Goal: Task Accomplishment & Management: Complete application form

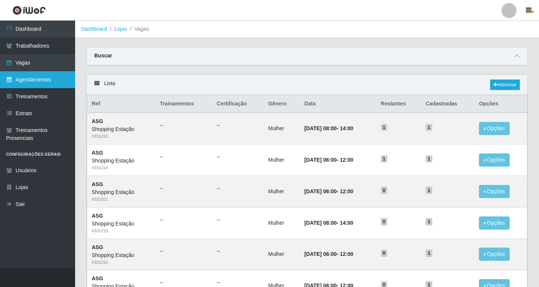
click at [39, 81] on link "Agendamentos" at bounding box center [37, 79] width 75 height 17
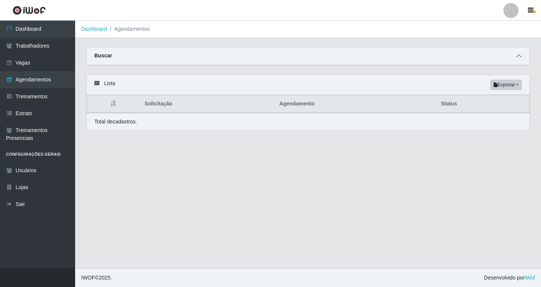
click at [517, 56] on icon at bounding box center [518, 55] width 5 height 5
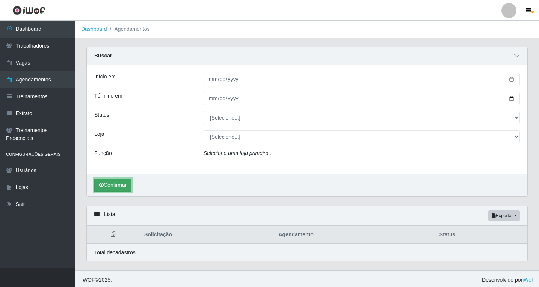
click at [123, 189] on button "Confirmar" at bounding box center [112, 185] width 37 height 13
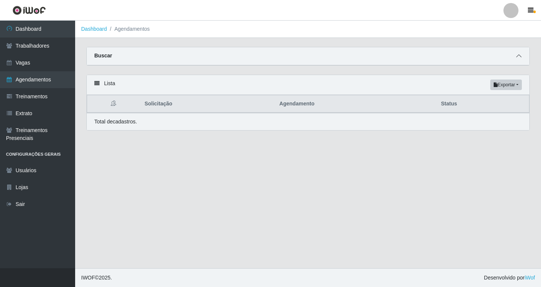
click at [520, 59] on icon at bounding box center [518, 55] width 5 height 5
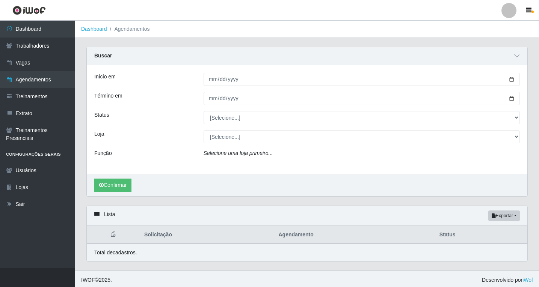
click at [226, 176] on div "Confirmar" at bounding box center [307, 185] width 440 height 23
click at [124, 188] on button "Confirmar" at bounding box center [112, 185] width 37 height 13
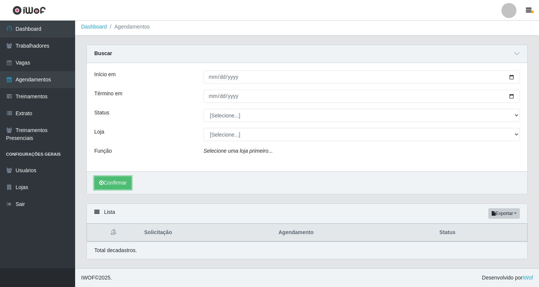
scroll to position [3, 0]
click at [119, 179] on button "Confirmar" at bounding box center [112, 182] width 37 height 13
click at [118, 181] on button "Confirmar" at bounding box center [112, 182] width 37 height 13
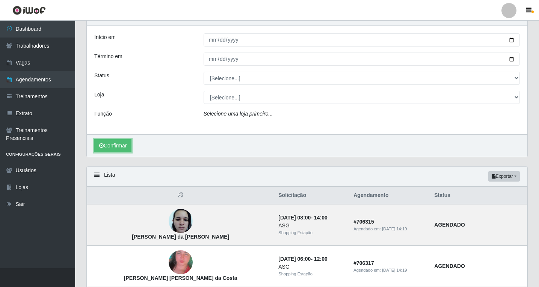
scroll to position [115, 0]
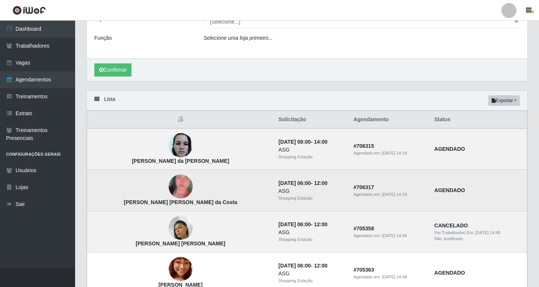
click at [169, 186] on img at bounding box center [181, 186] width 24 height 51
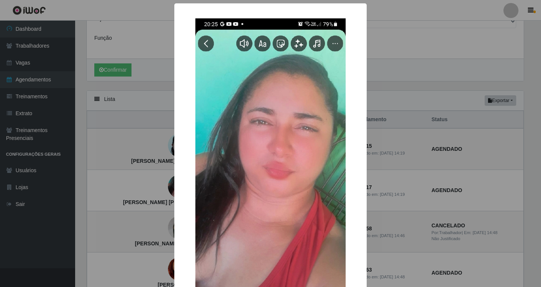
click at [152, 188] on div "× [PERSON_NAME] [PERSON_NAME] da Costa OK Cancel" at bounding box center [270, 143] width 541 height 287
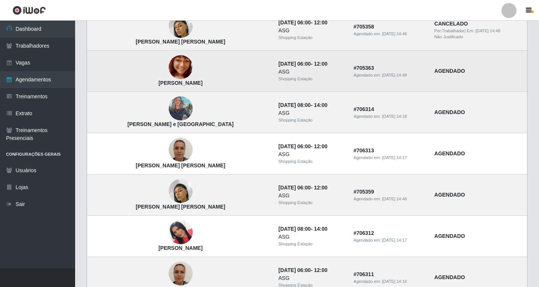
scroll to position [341, 0]
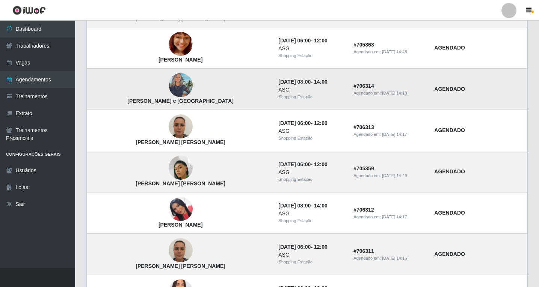
click at [169, 81] on img at bounding box center [181, 85] width 24 height 32
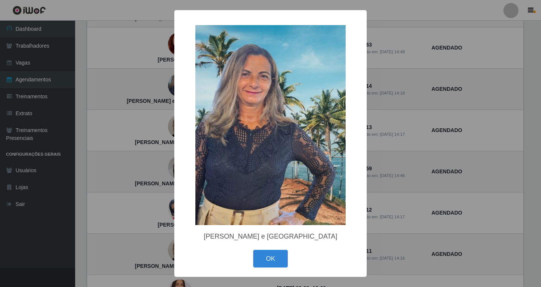
click at [149, 84] on div "× [PERSON_NAME] e Lima OK Cancel" at bounding box center [270, 143] width 541 height 287
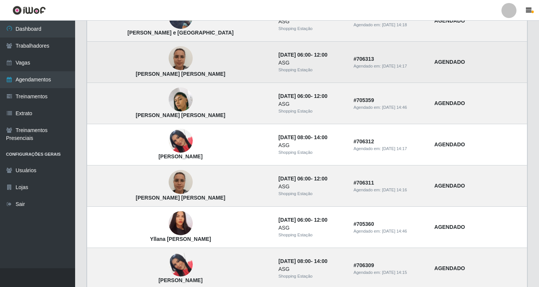
scroll to position [416, 0]
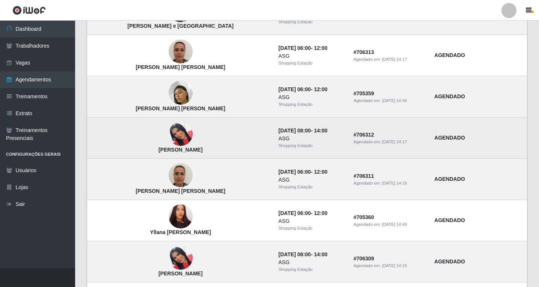
click at [169, 132] on img at bounding box center [181, 134] width 24 height 43
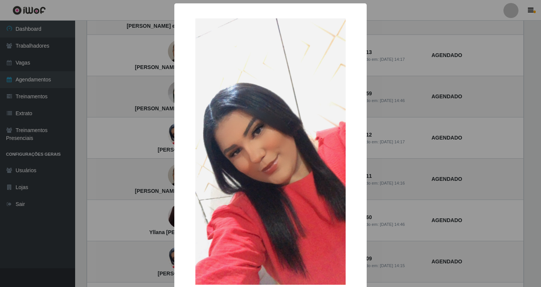
click at [157, 135] on div "× [PERSON_NAME] OK Cancel" at bounding box center [270, 143] width 541 height 287
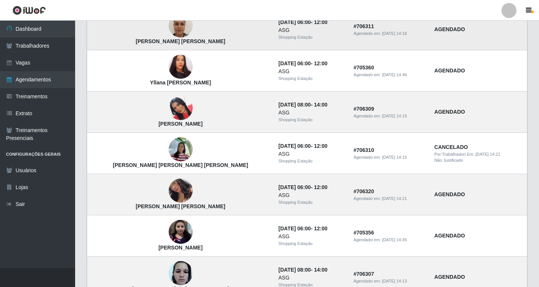
scroll to position [566, 0]
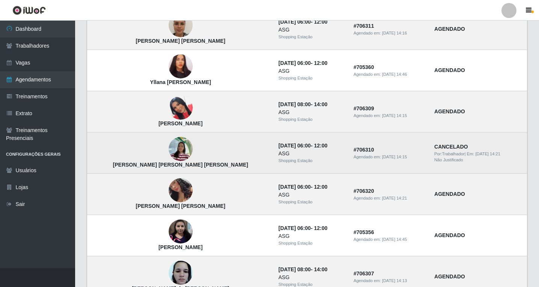
click at [169, 152] on img at bounding box center [181, 149] width 24 height 32
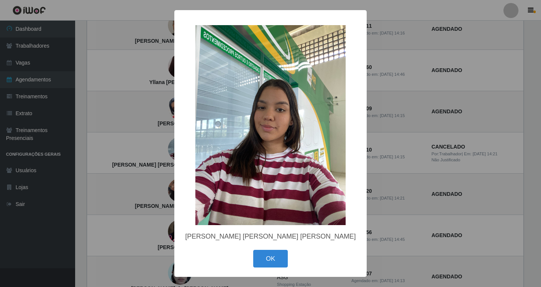
click at [161, 152] on div "× [PERSON_NAME] [PERSON_NAME] [PERSON_NAME] OK Cancel" at bounding box center [270, 143] width 541 height 287
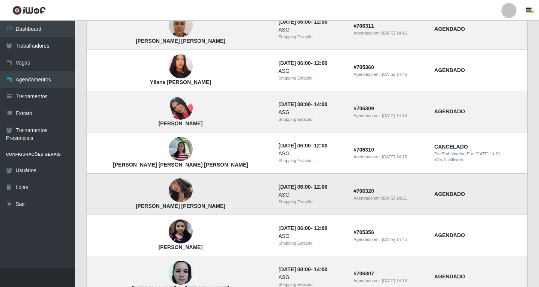
click at [169, 193] on img at bounding box center [181, 190] width 24 height 47
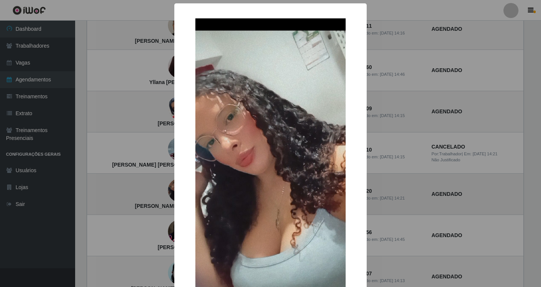
click at [161, 193] on div "× [PERSON_NAME] [PERSON_NAME] OK Cancel" at bounding box center [270, 143] width 541 height 287
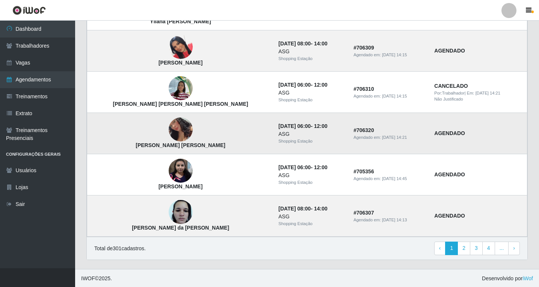
scroll to position [628, 0]
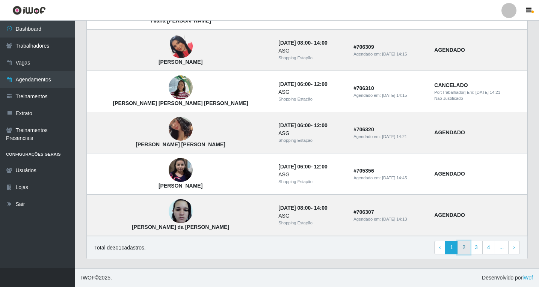
click at [464, 249] on link "2" at bounding box center [463, 248] width 13 height 14
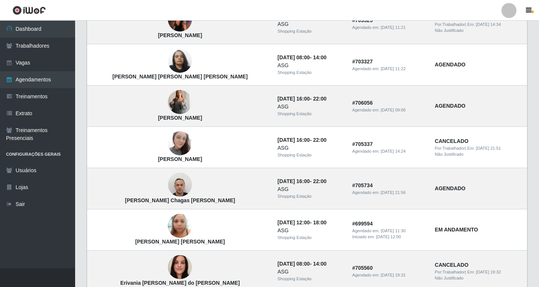
scroll to position [375, 0]
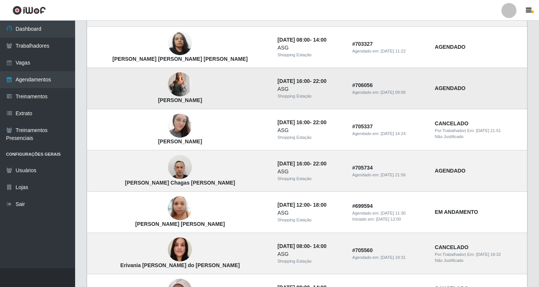
click at [168, 84] on img at bounding box center [180, 85] width 24 height 34
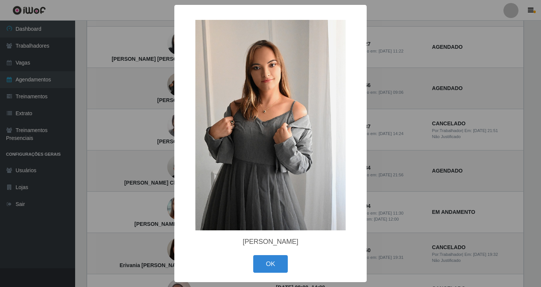
click at [162, 84] on div "× Ingrid Carla Lima da Costa OK Cancel" at bounding box center [270, 143] width 541 height 287
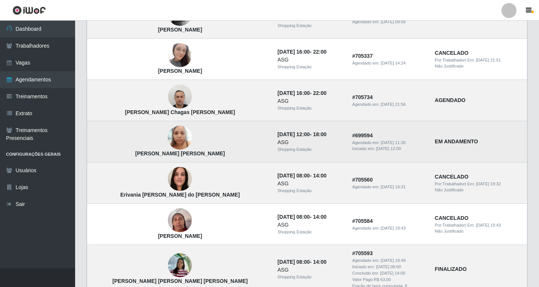
scroll to position [451, 0]
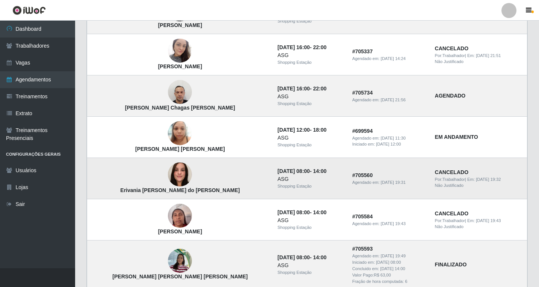
click at [168, 182] on img at bounding box center [180, 174] width 24 height 31
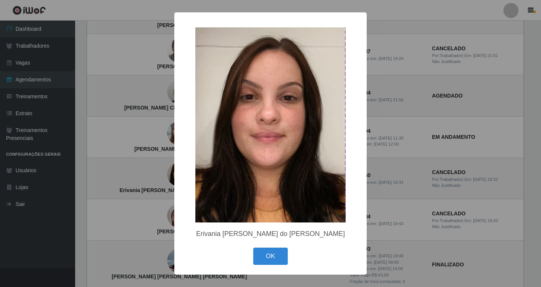
click at [157, 181] on div "× Erivania Maria Roberto do Nascimento OK Cancel" at bounding box center [270, 143] width 541 height 287
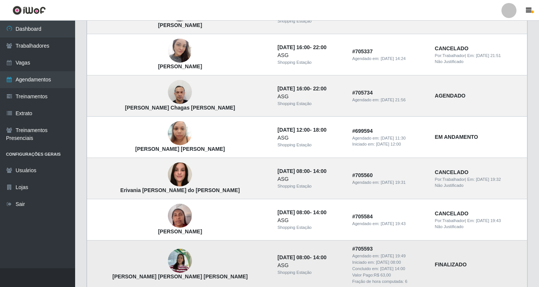
scroll to position [504, 0]
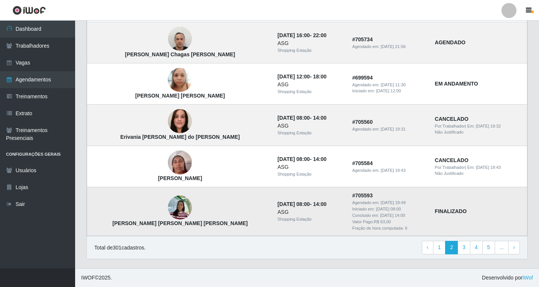
click at [168, 213] on img at bounding box center [180, 208] width 24 height 32
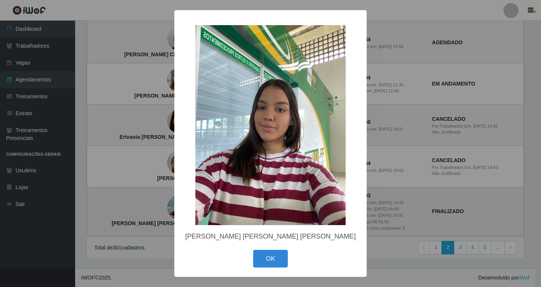
click at [161, 213] on div "× [PERSON_NAME] [PERSON_NAME] [PERSON_NAME] OK Cancel" at bounding box center [270, 143] width 541 height 287
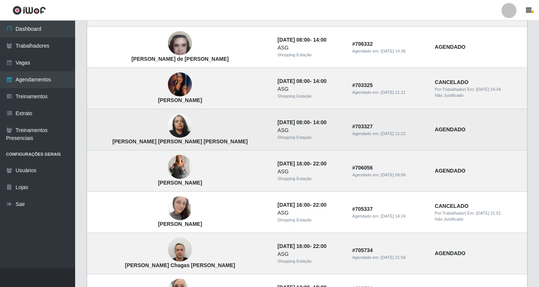
scroll to position [413, 0]
